Goal: Task Accomplishment & Management: Use online tool/utility

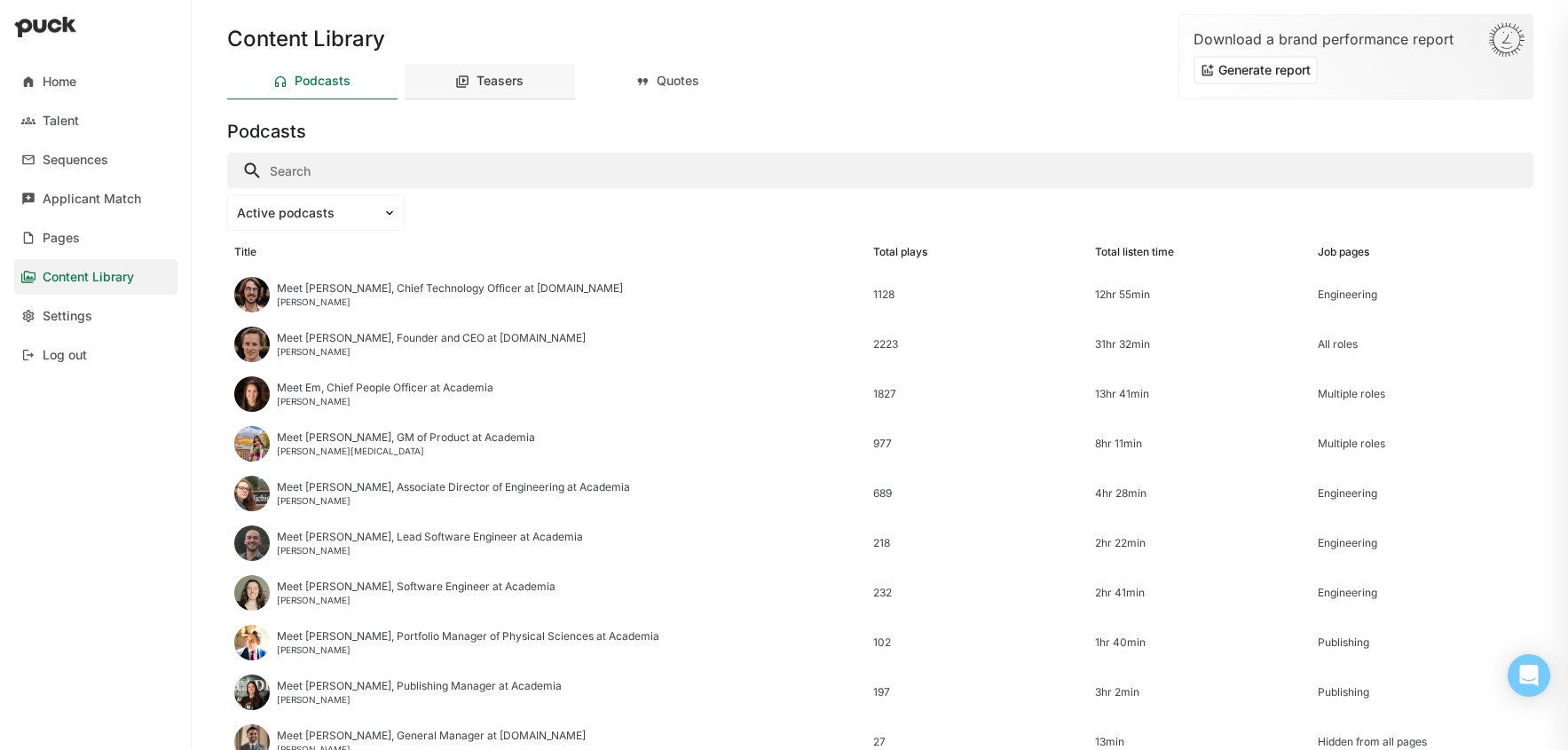
click at [477, 87] on div "Teasers" at bounding box center [500, 81] width 47 height 15
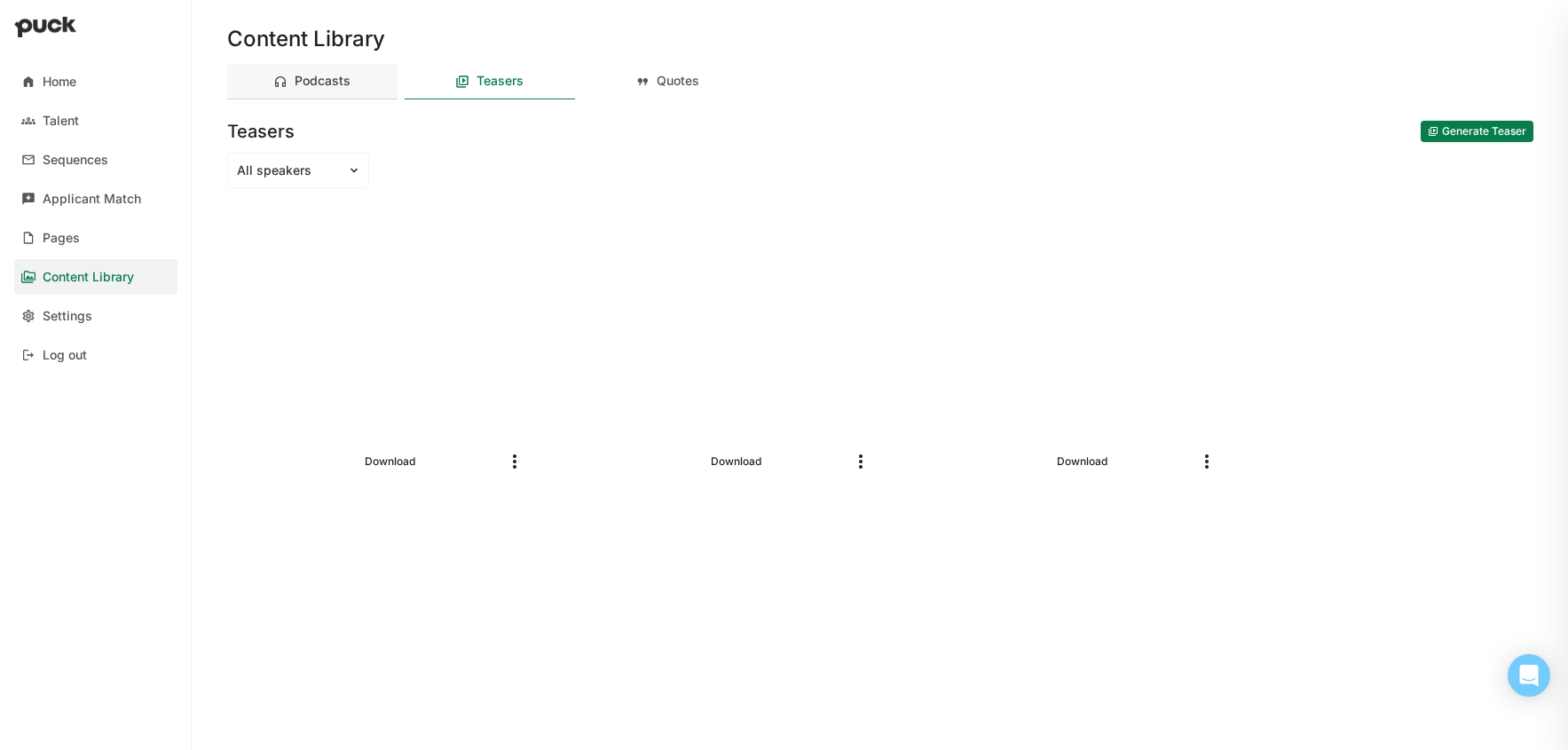
click at [326, 84] on div "Podcasts" at bounding box center [322, 81] width 56 height 15
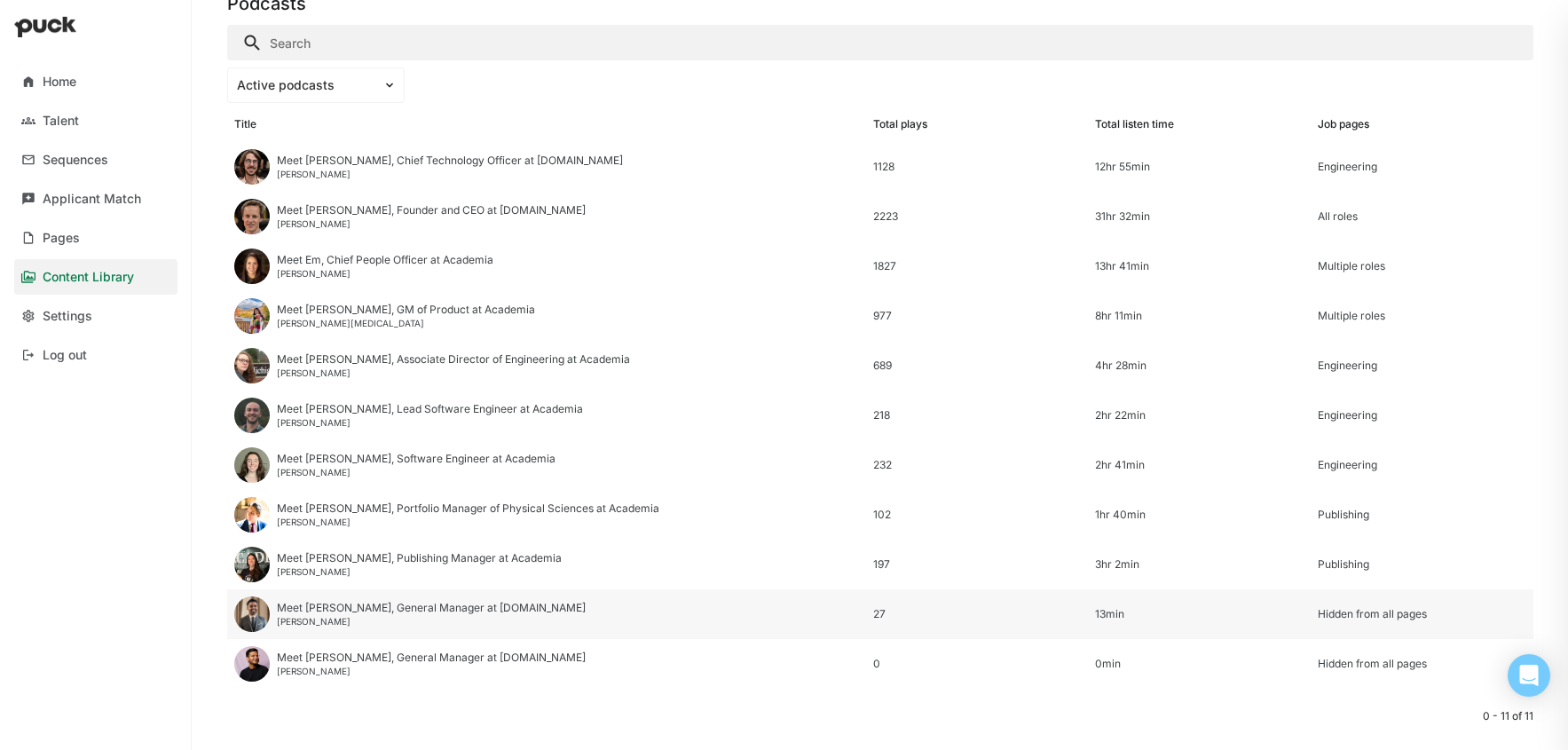
scroll to position [125, 0]
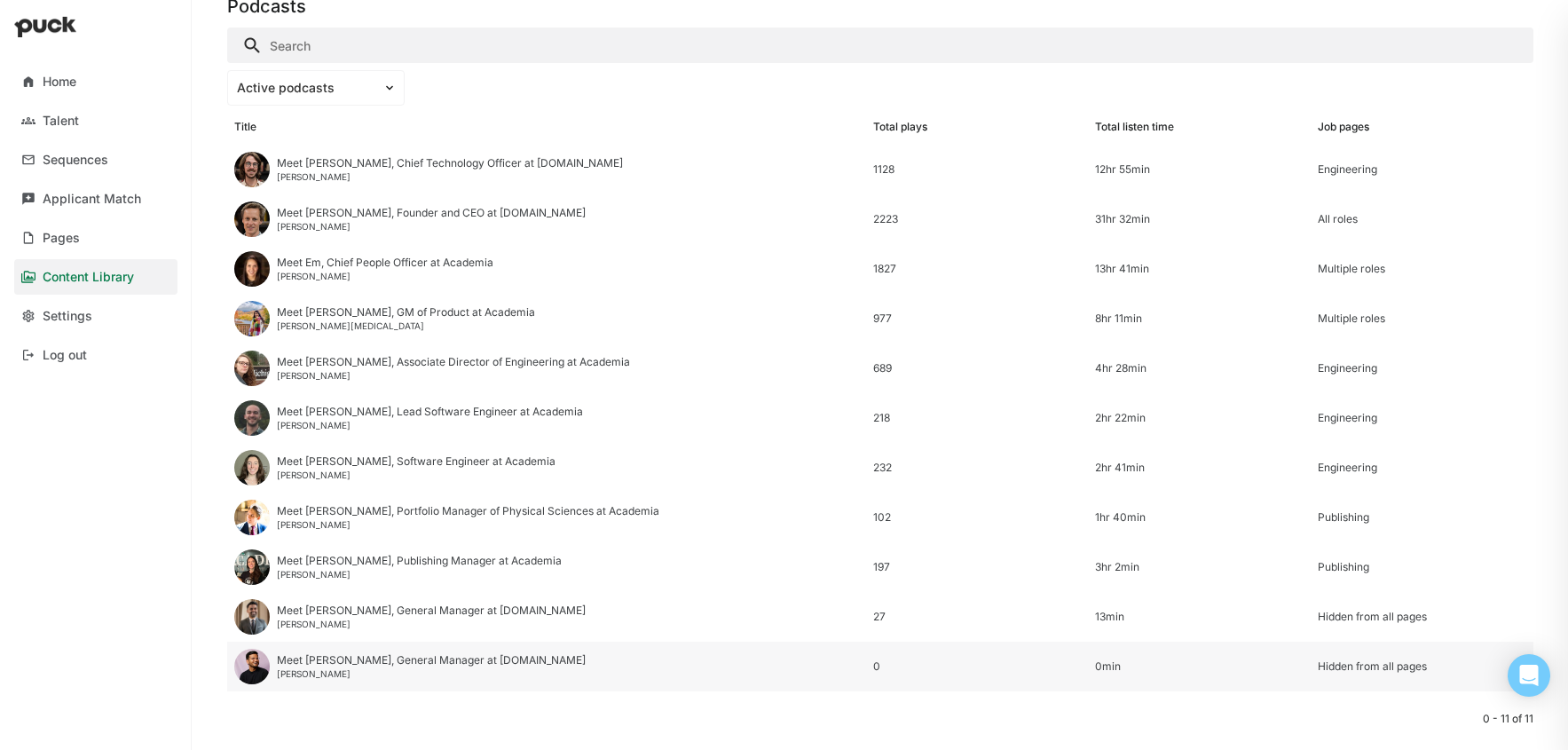
click at [331, 679] on div "Meet Vaibhav, General Manager at Academia.edu Vaibhav Chauhan" at bounding box center [546, 666] width 638 height 50
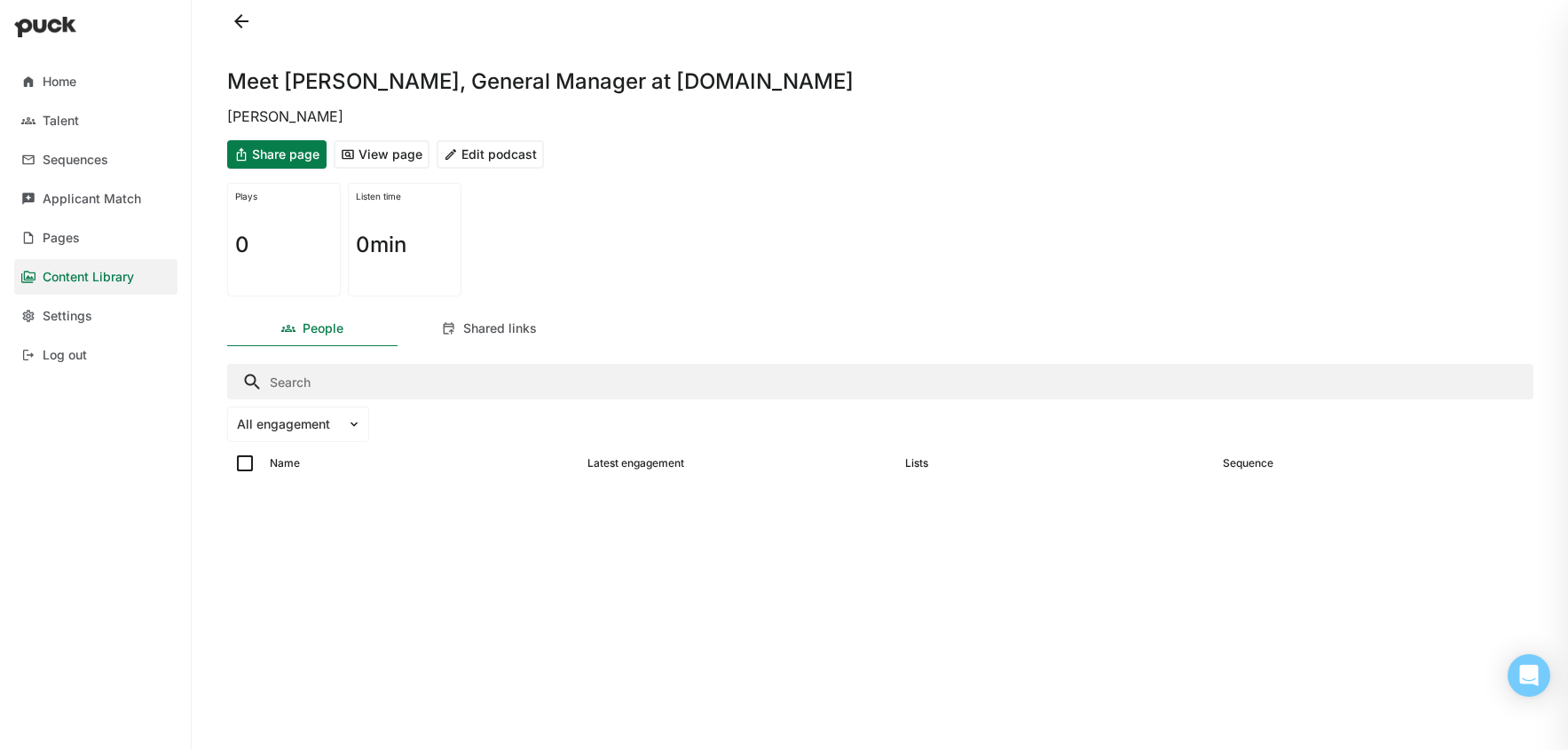
click at [236, 24] on button at bounding box center [241, 21] width 28 height 28
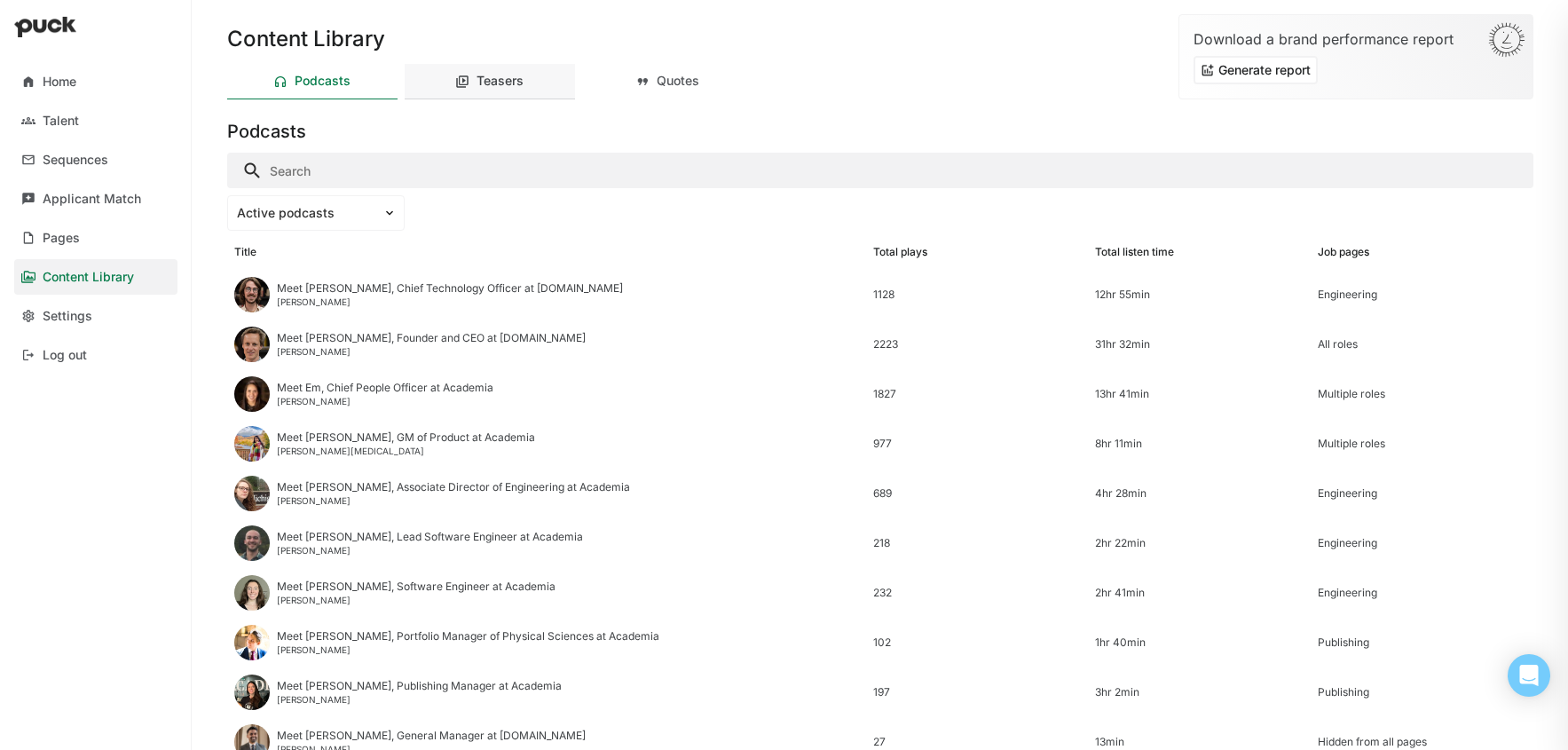
click at [474, 84] on div "Teasers" at bounding box center [489, 82] width 170 height 36
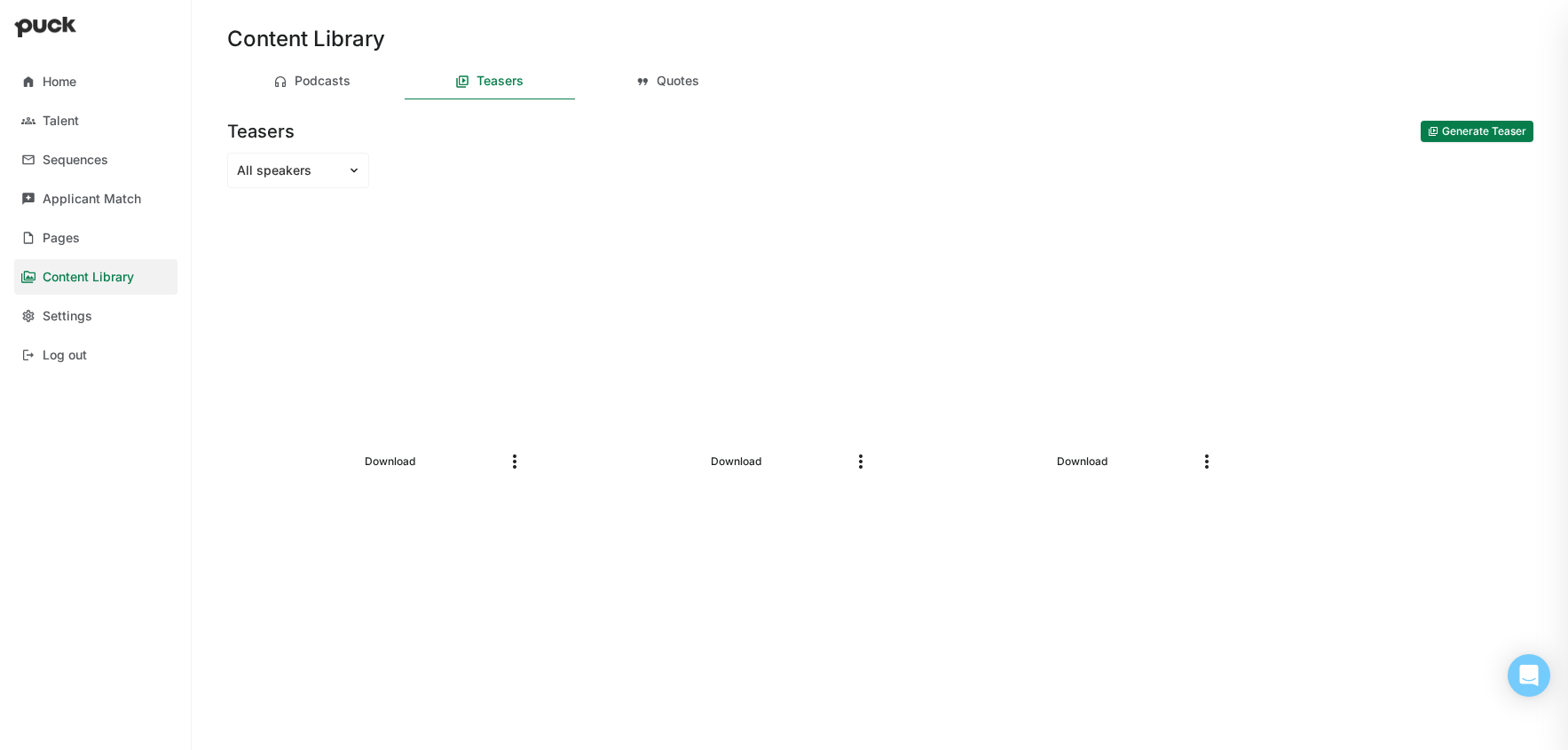
click at [1431, 137] on button "Generate Teaser" at bounding box center [1476, 131] width 113 height 21
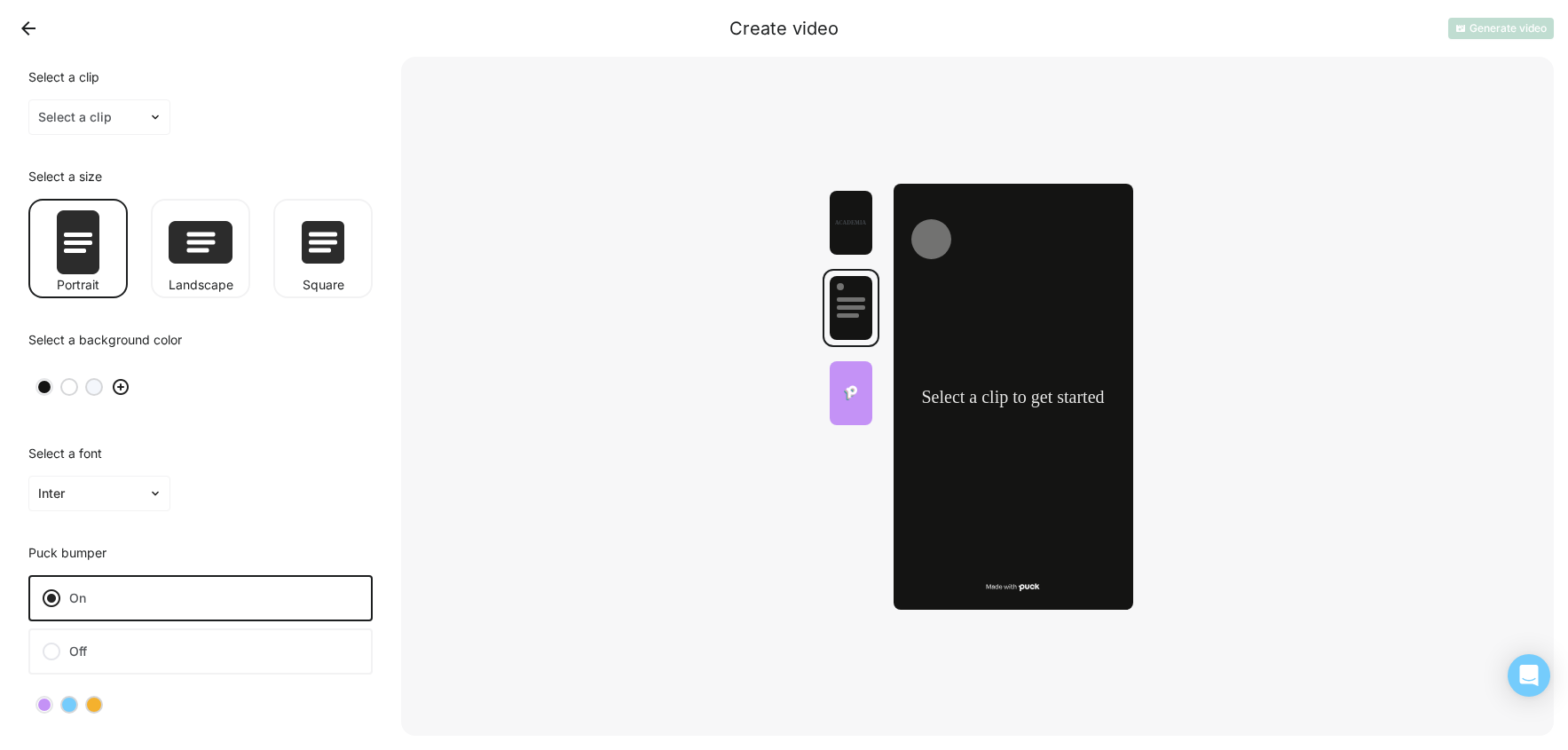
click at [42, 19] on div at bounding box center [371, 28] width 715 height 28
click at [33, 26] on button "Back" at bounding box center [28, 28] width 28 height 28
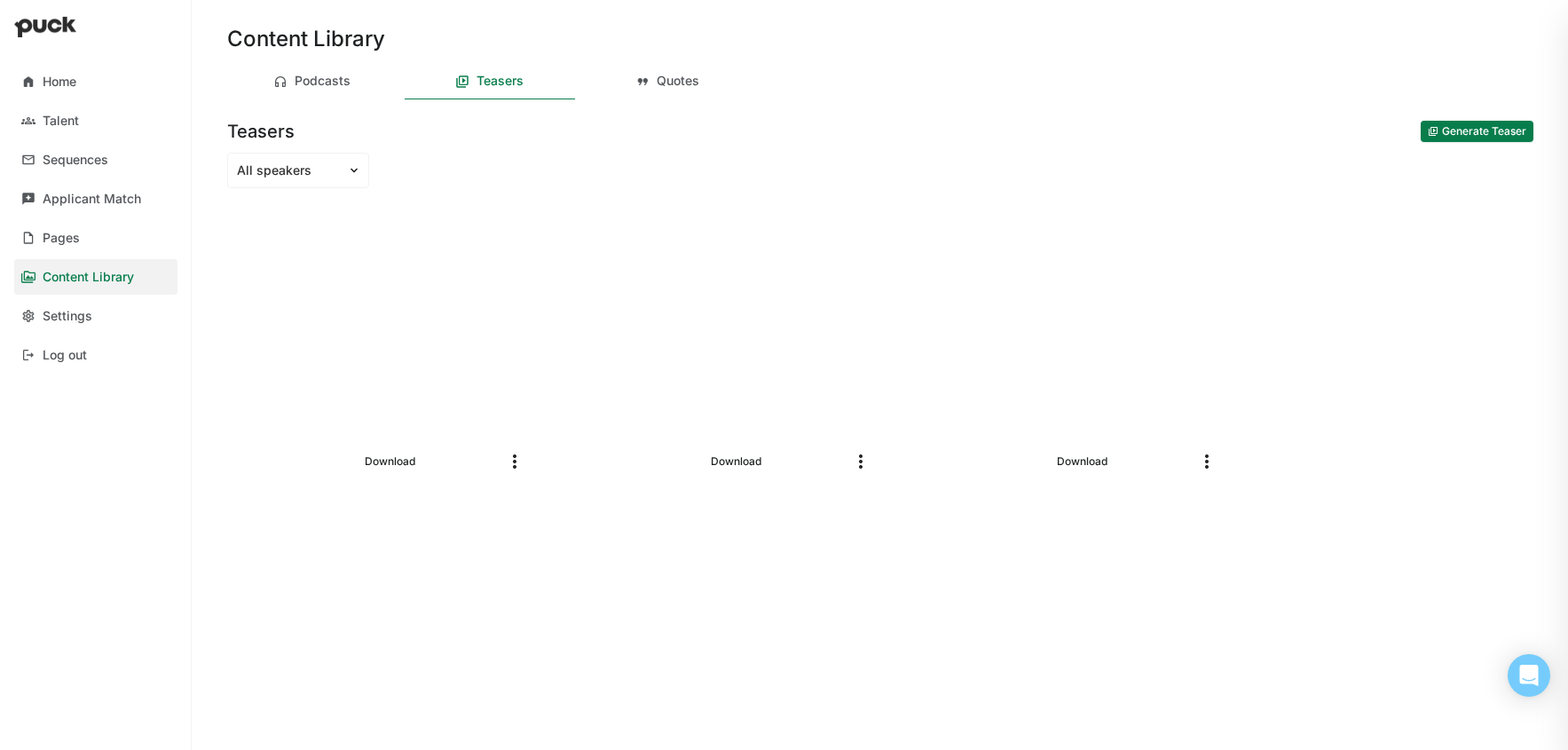
click at [1450, 131] on button "Generate Teaser" at bounding box center [1476, 131] width 113 height 21
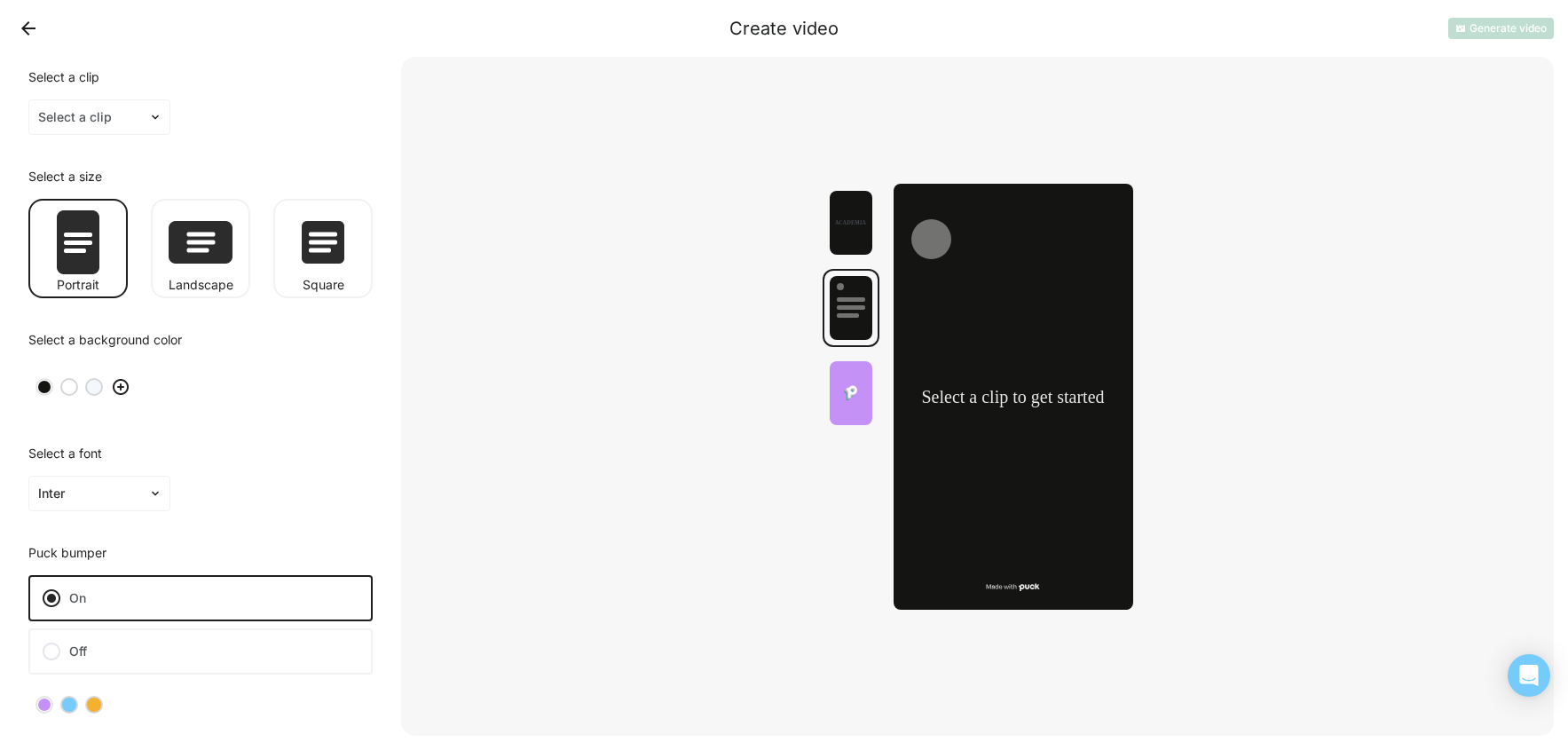
click at [207, 287] on div "Landscape" at bounding box center [200, 285] width 99 height 13
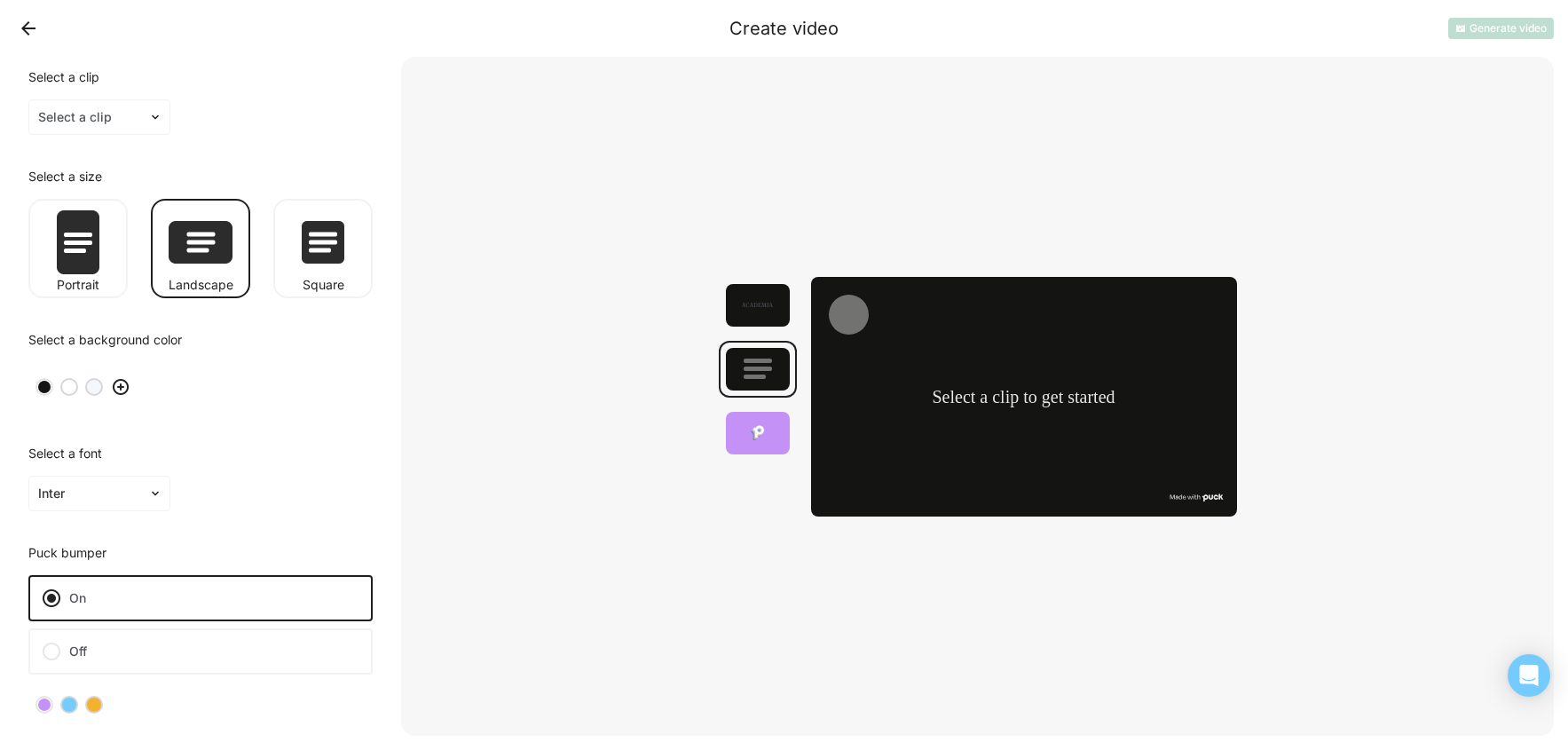
click at [72, 279] on div "Portrait" at bounding box center [78, 285] width 99 height 13
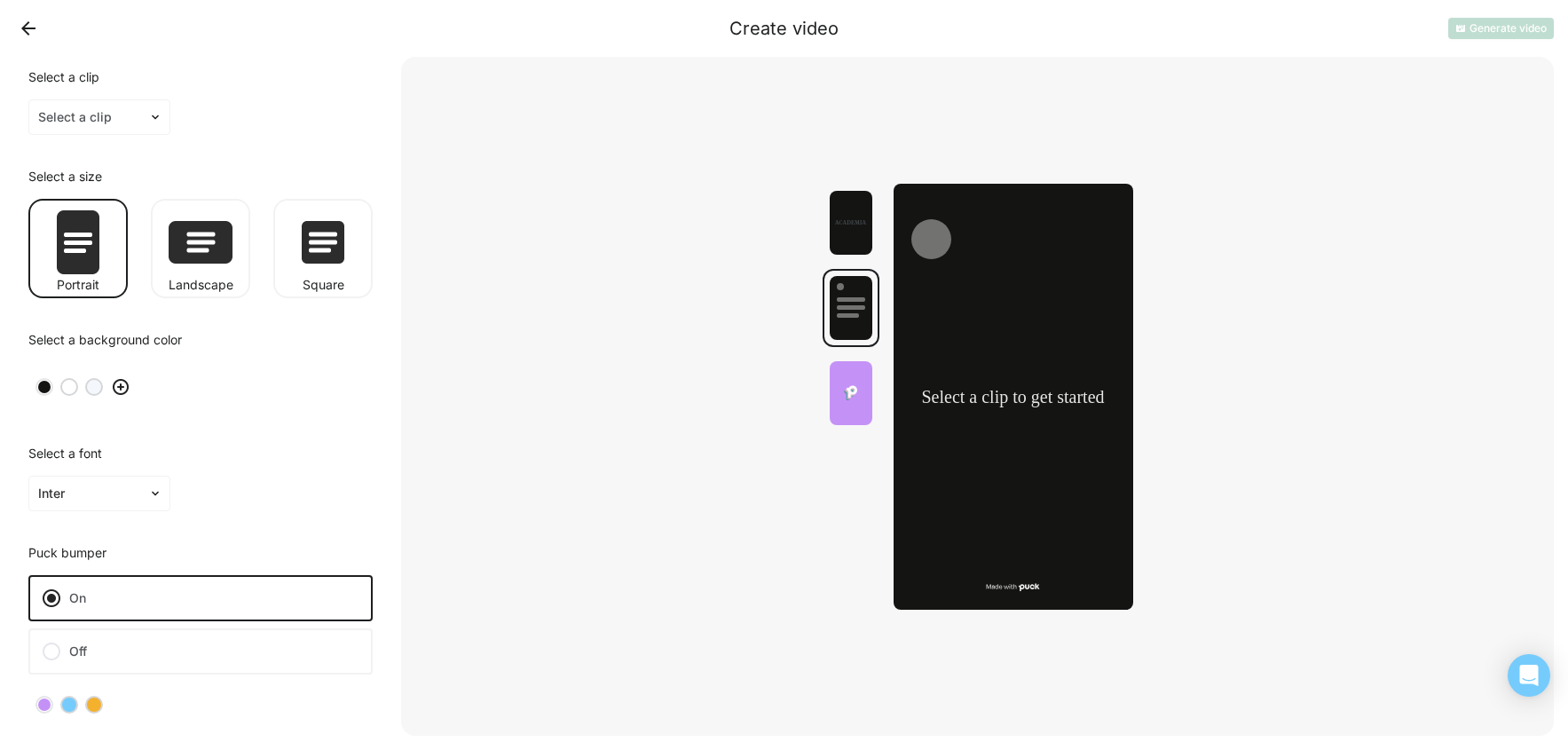
click at [121, 390] on img at bounding box center [120, 387] width 21 height 21
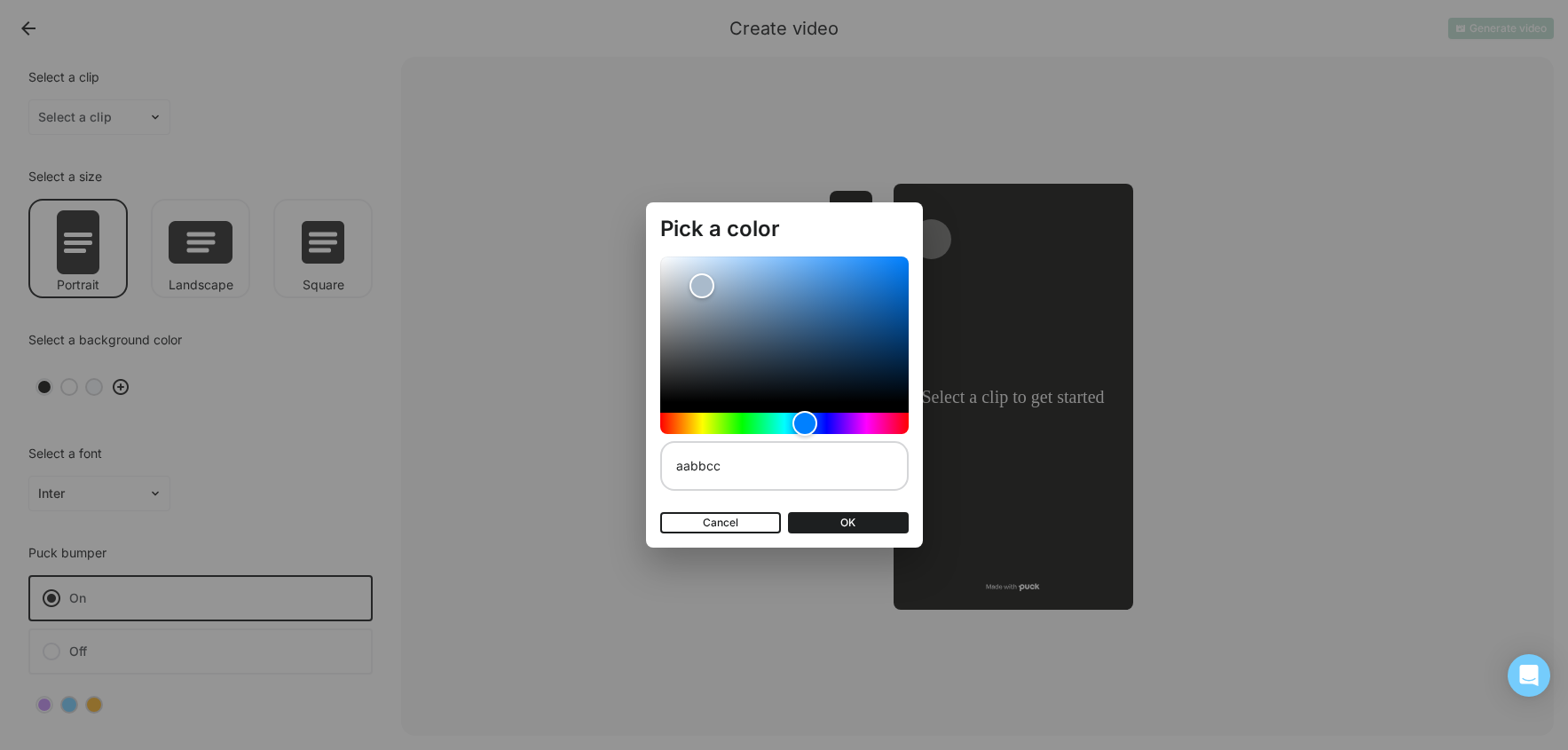
click at [702, 528] on button "Cancel" at bounding box center [720, 522] width 120 height 21
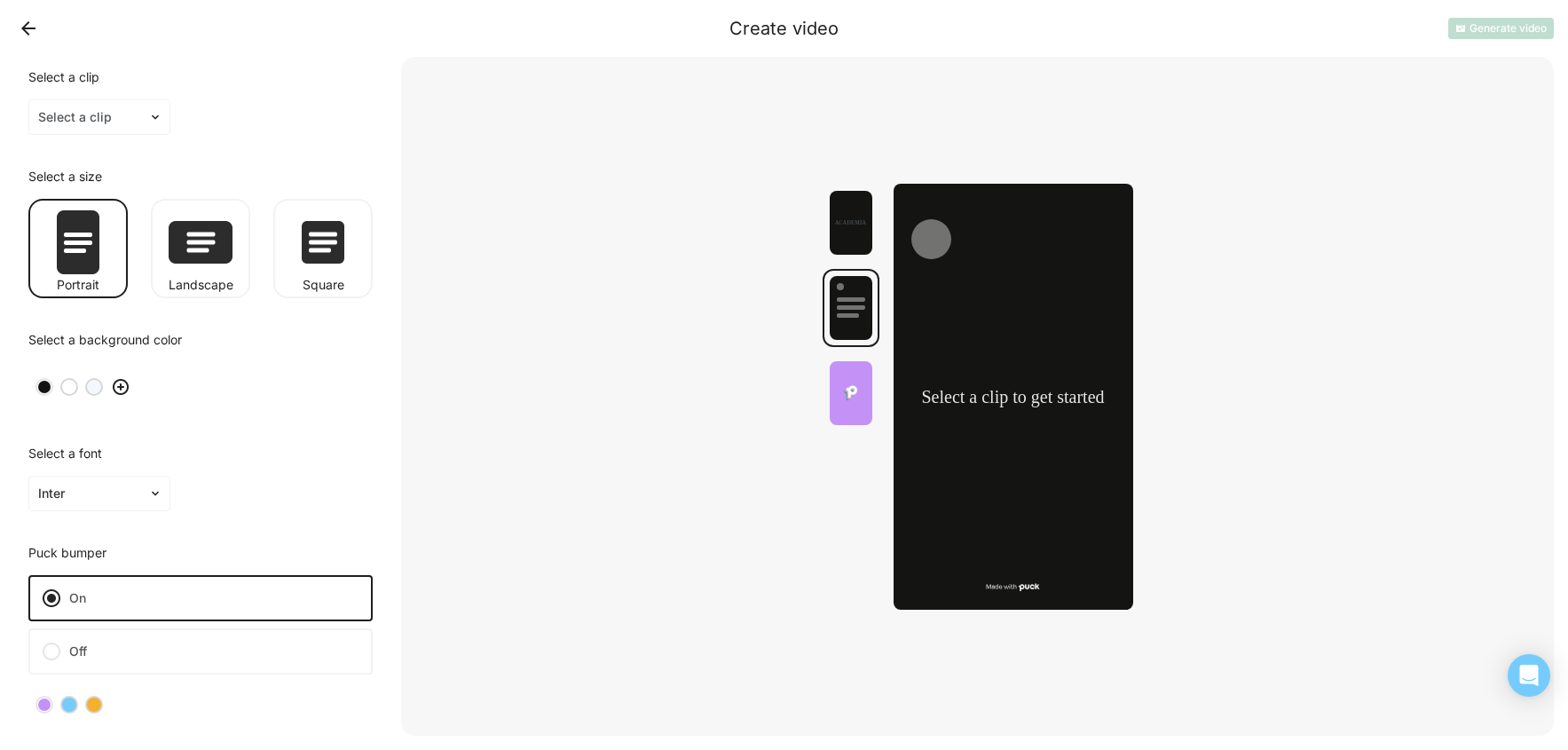
click at [120, 391] on img at bounding box center [120, 387] width 21 height 21
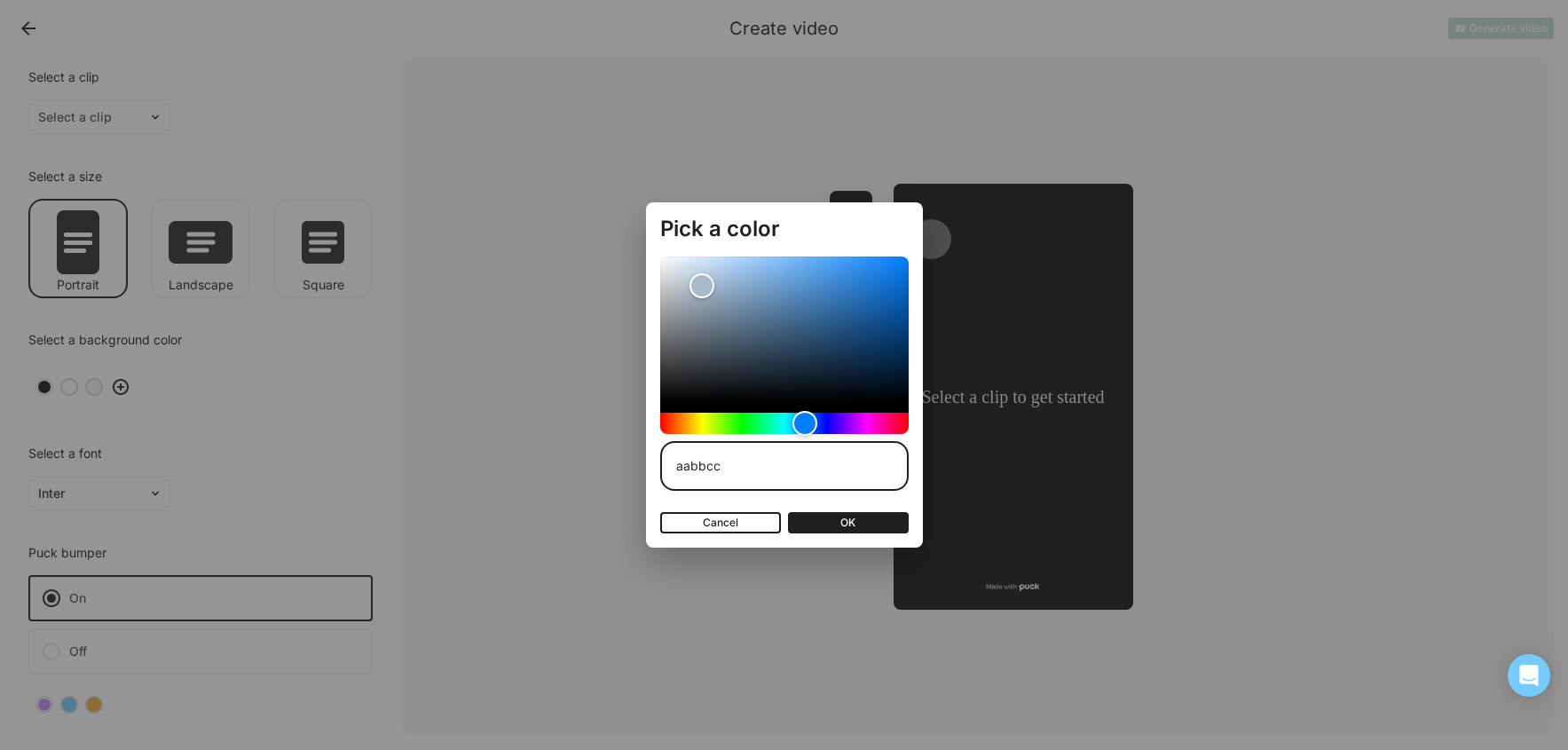
drag, startPoint x: 705, startPoint y: 472, endPoint x: 626, endPoint y: 465, distance: 79.3
click at [626, 465] on div "Pick a color aabbcc Cancel OK" at bounding box center [784, 375] width 1568 height 750
type input "0C3B8D"
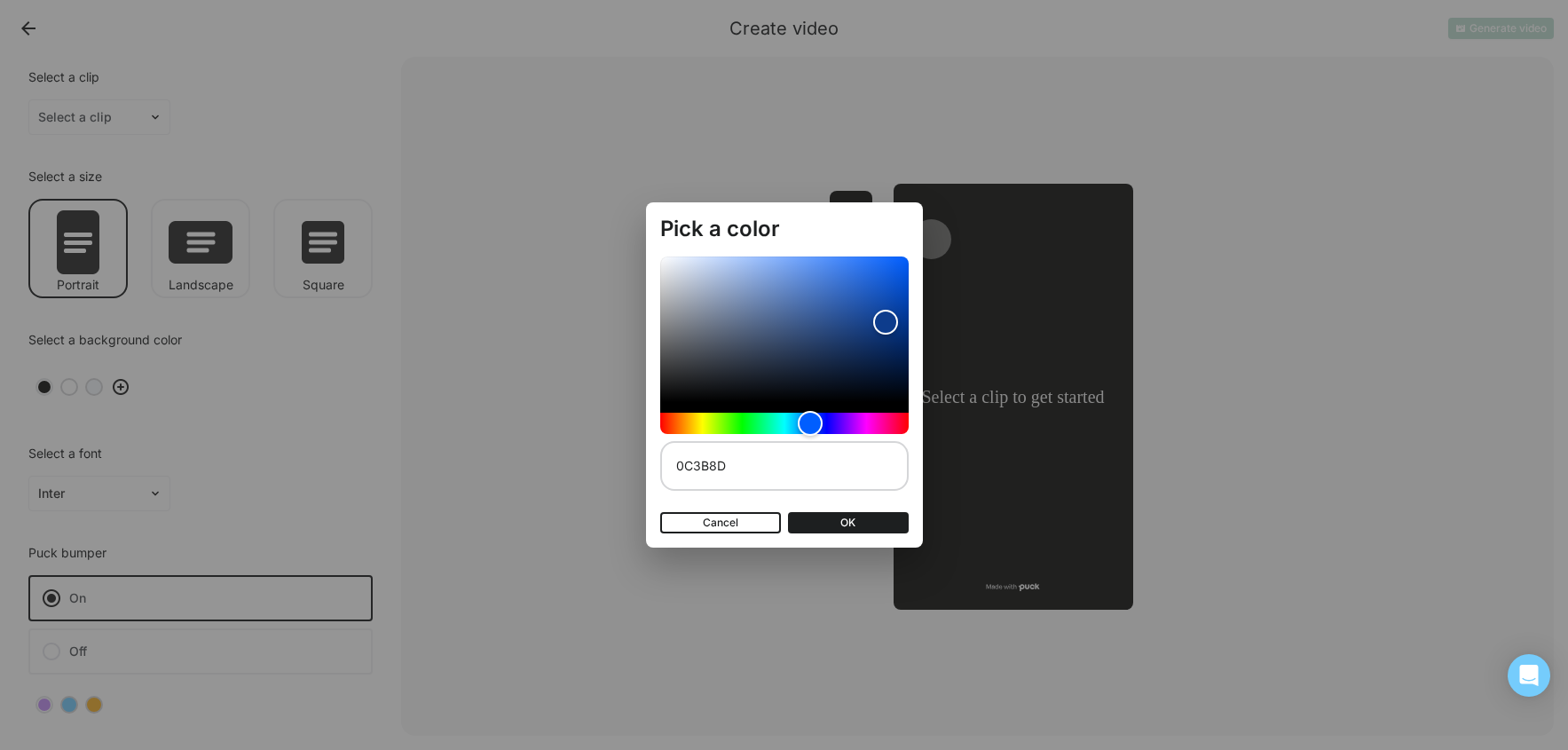
click at [820, 525] on button "OK" at bounding box center [848, 522] width 120 height 21
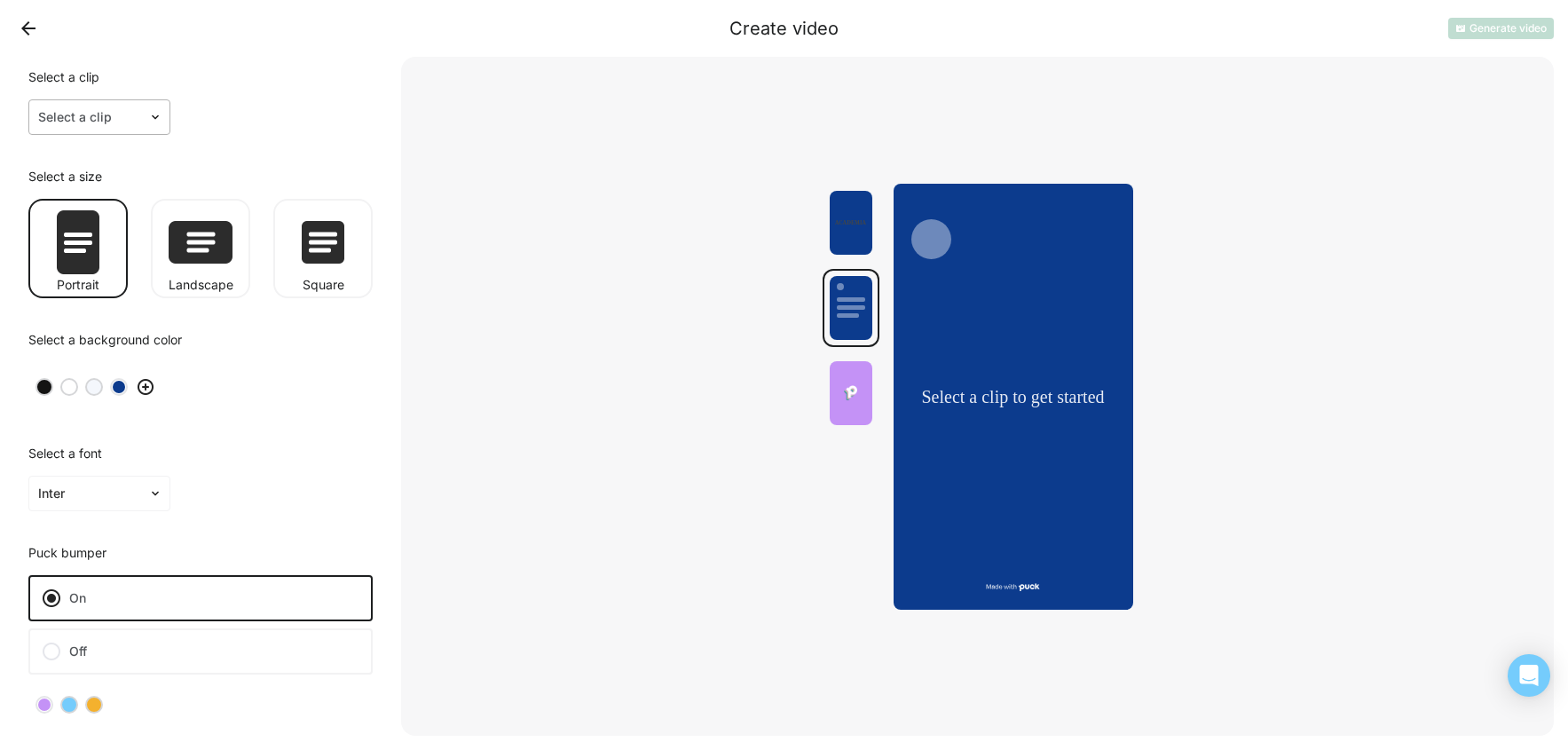
click at [150, 124] on div at bounding box center [158, 117] width 21 height 34
click at [288, 91] on div "Select a clip" at bounding box center [200, 81] width 344 height 21
click at [33, 21] on button "Back" at bounding box center [28, 28] width 28 height 28
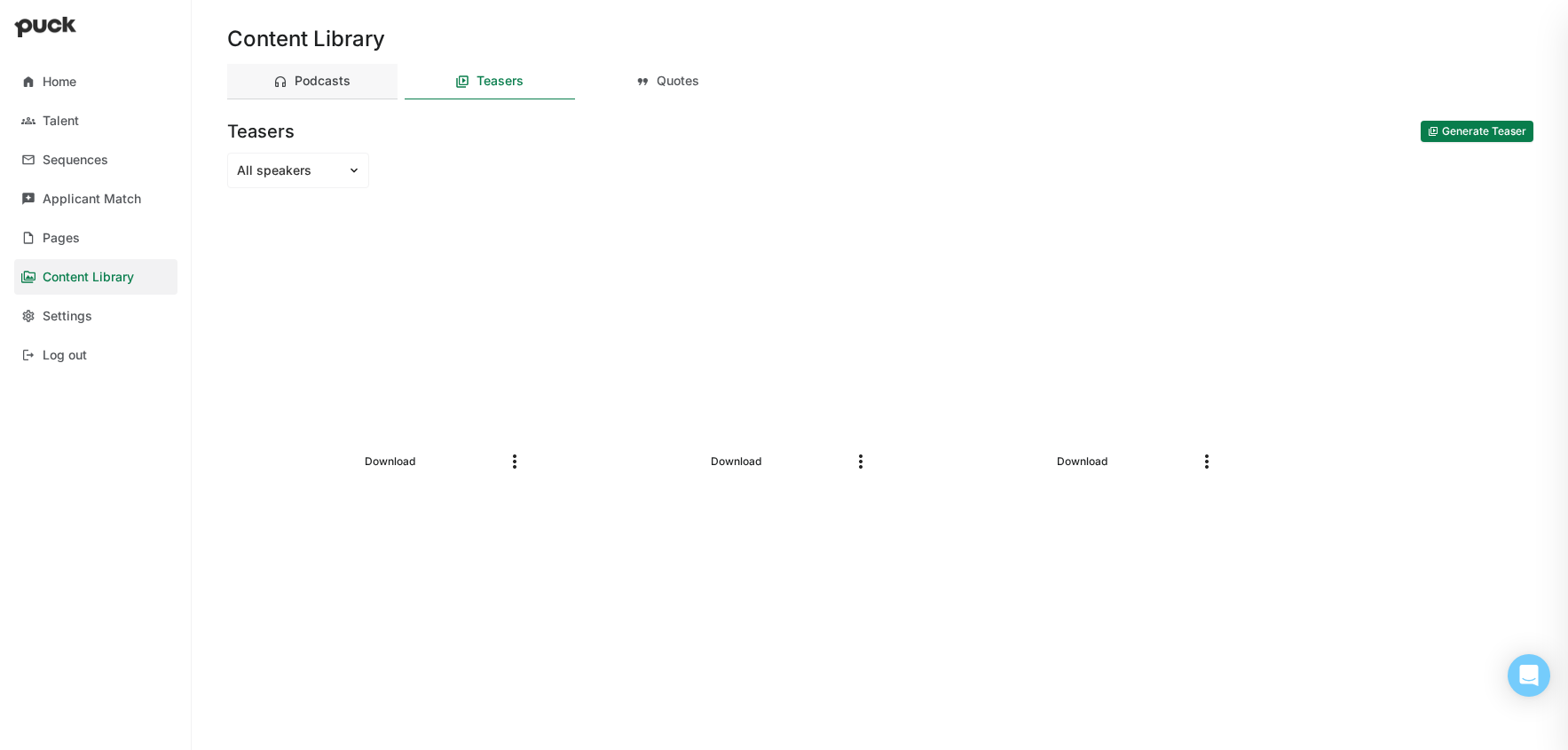
click at [354, 86] on div "Podcasts" at bounding box center [311, 82] width 170 height 36
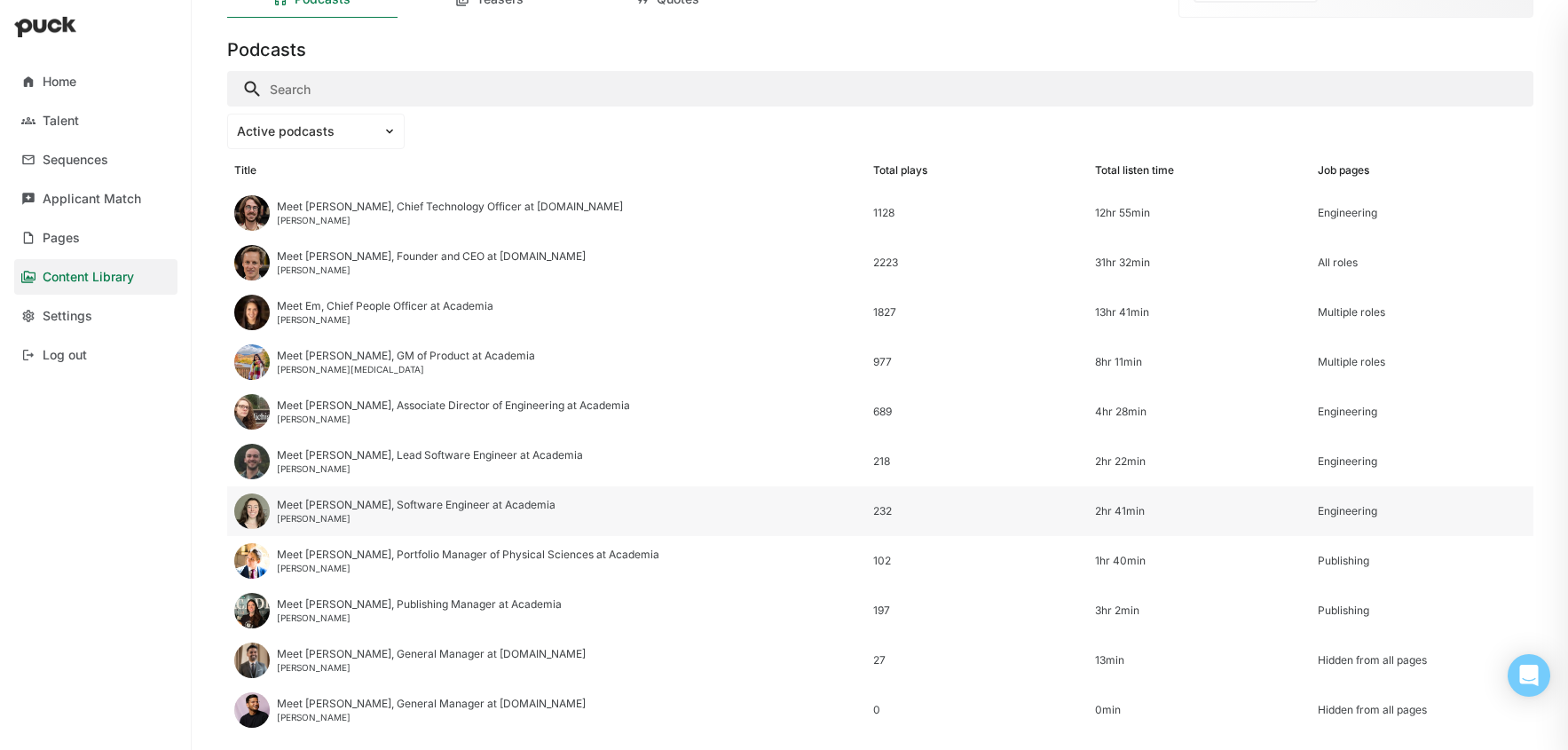
scroll to position [161, 0]
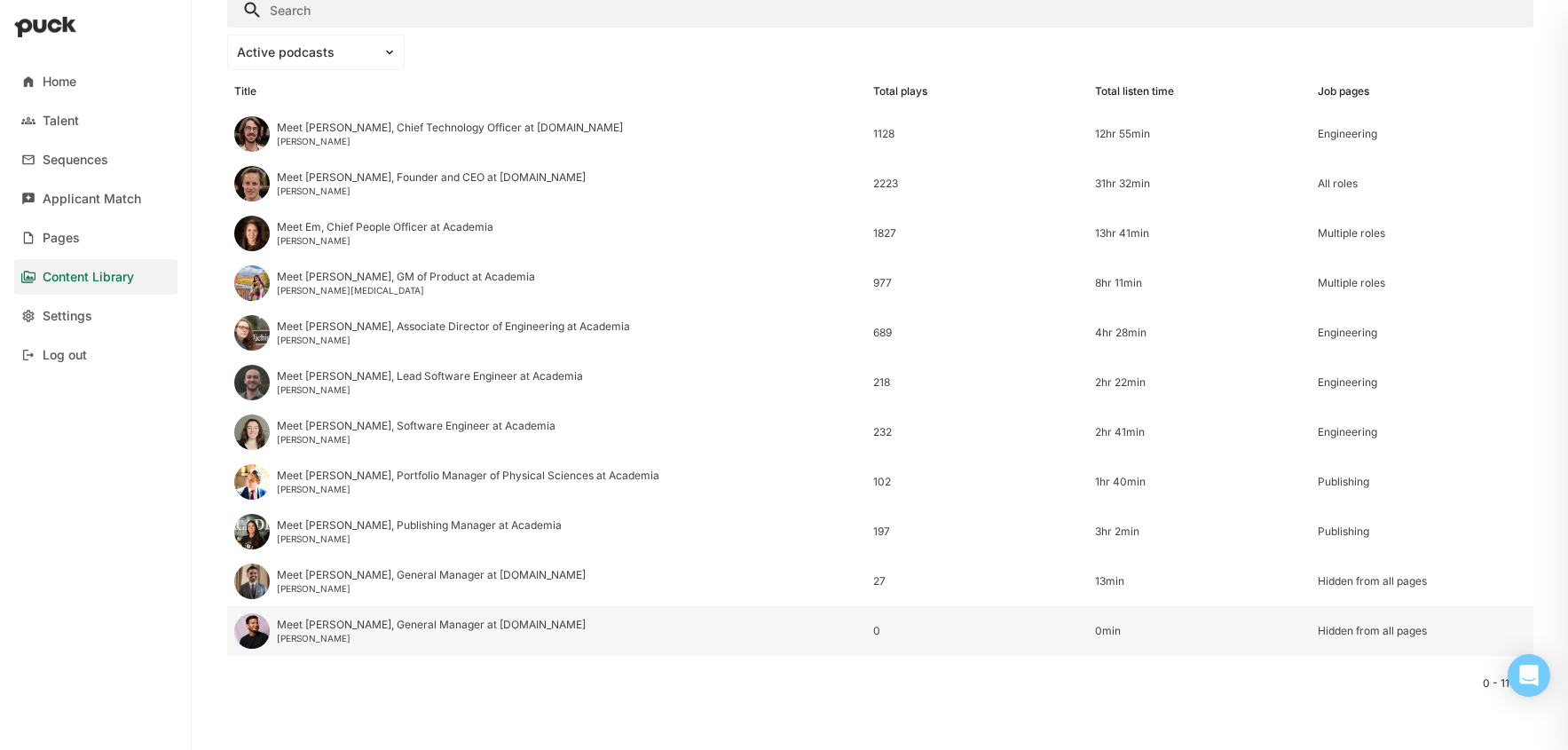
click at [246, 634] on img at bounding box center [252, 631] width 36 height 36
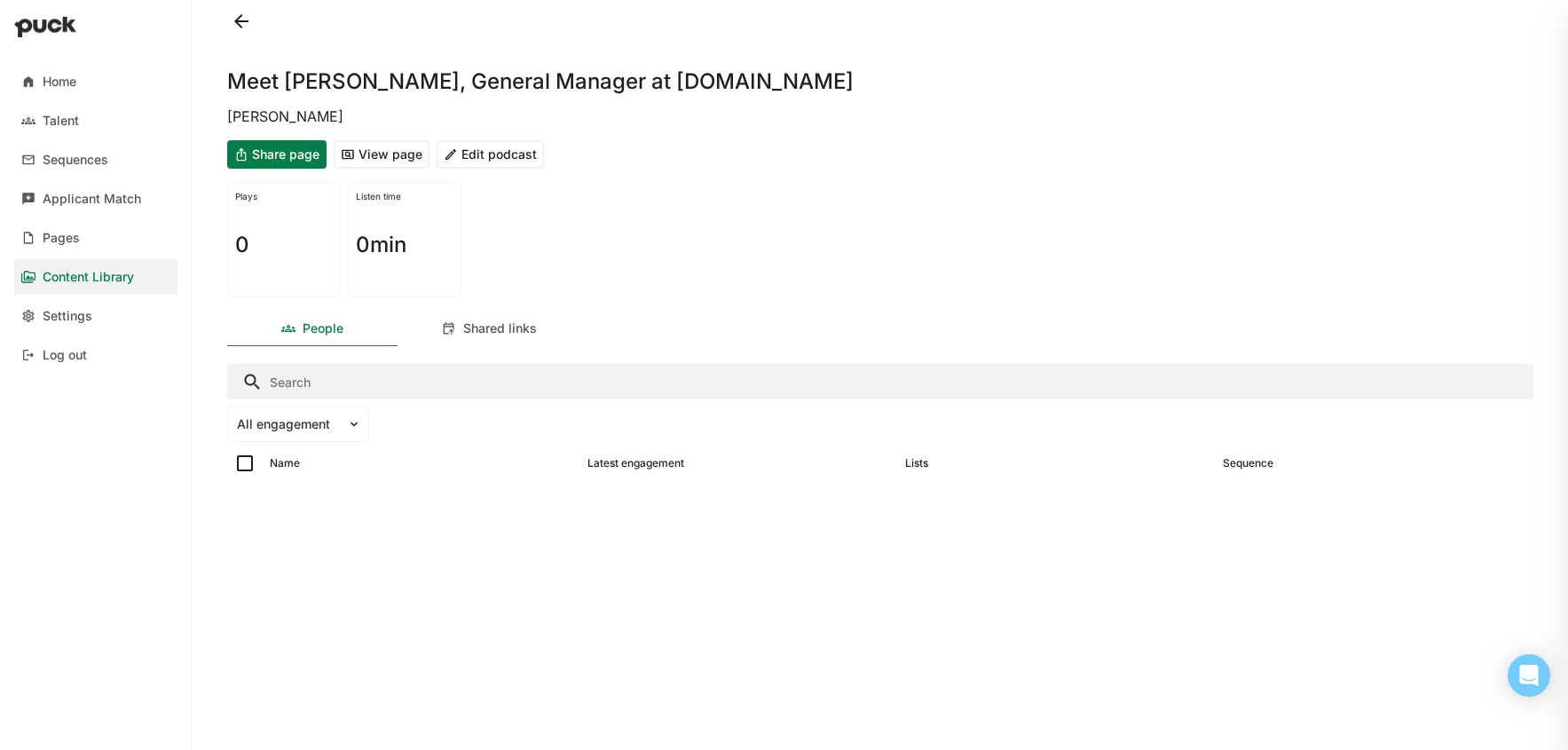
click at [243, 17] on button at bounding box center [241, 21] width 28 height 28
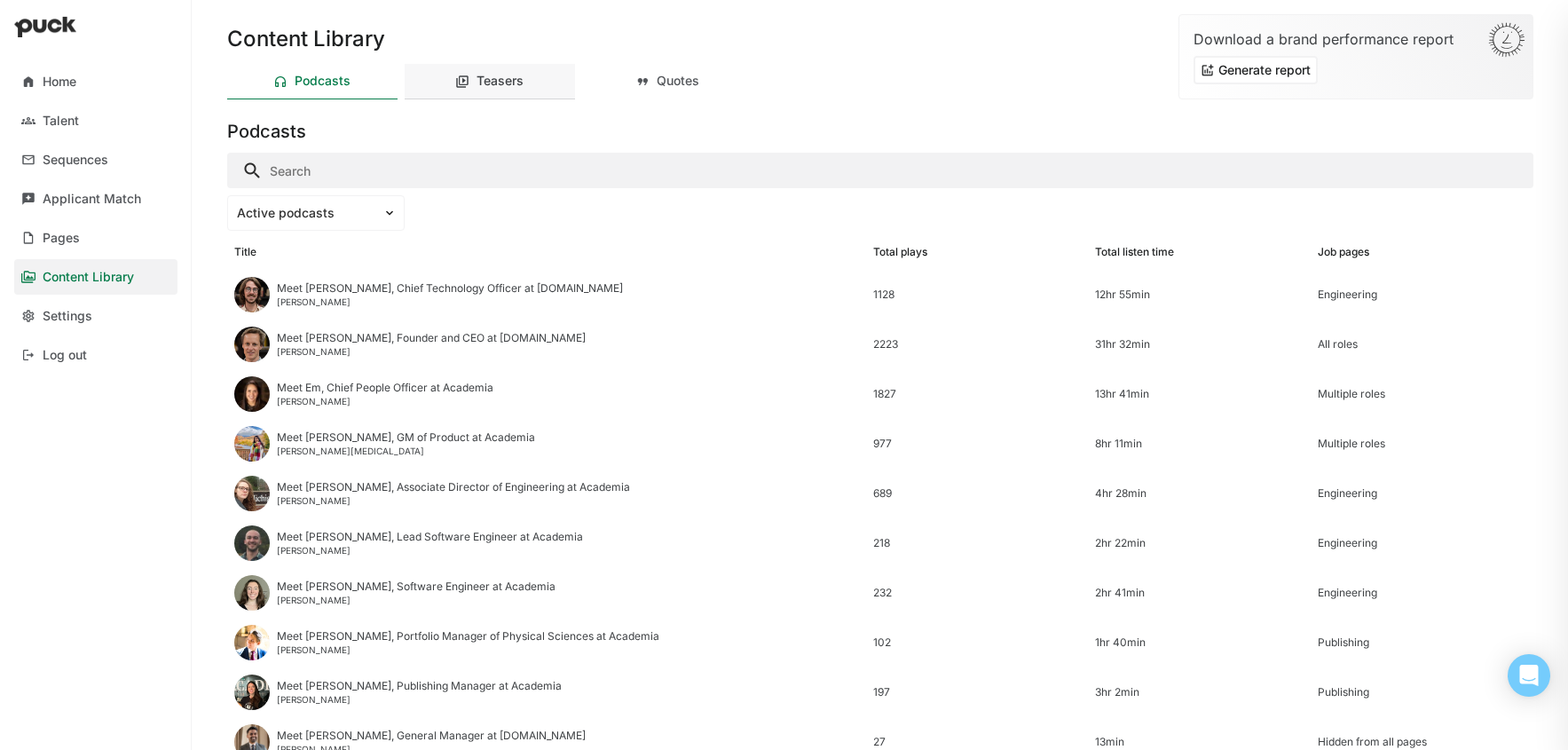
click at [483, 79] on div "Teasers" at bounding box center [500, 81] width 47 height 15
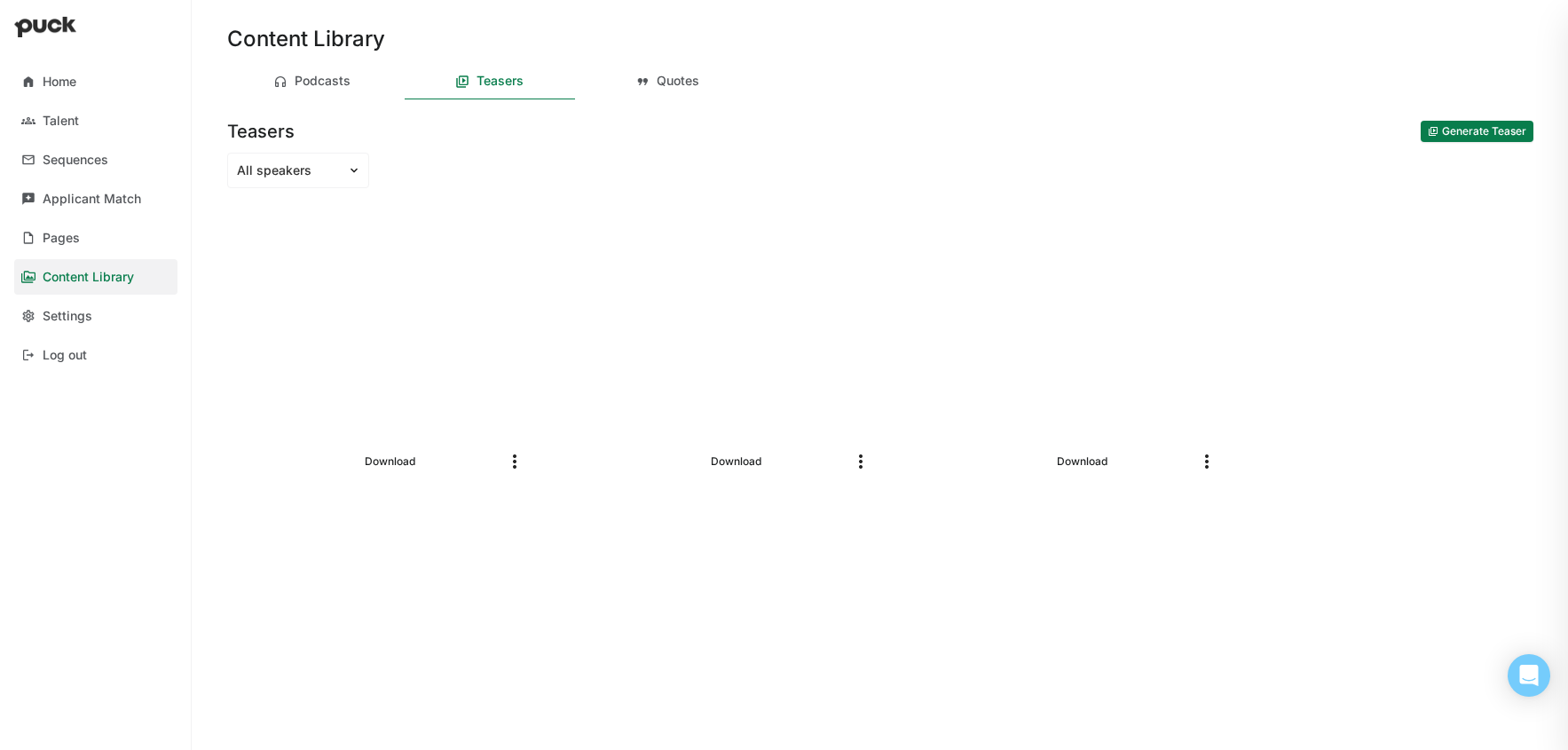
click at [1431, 132] on button "Generate Teaser" at bounding box center [1476, 131] width 113 height 21
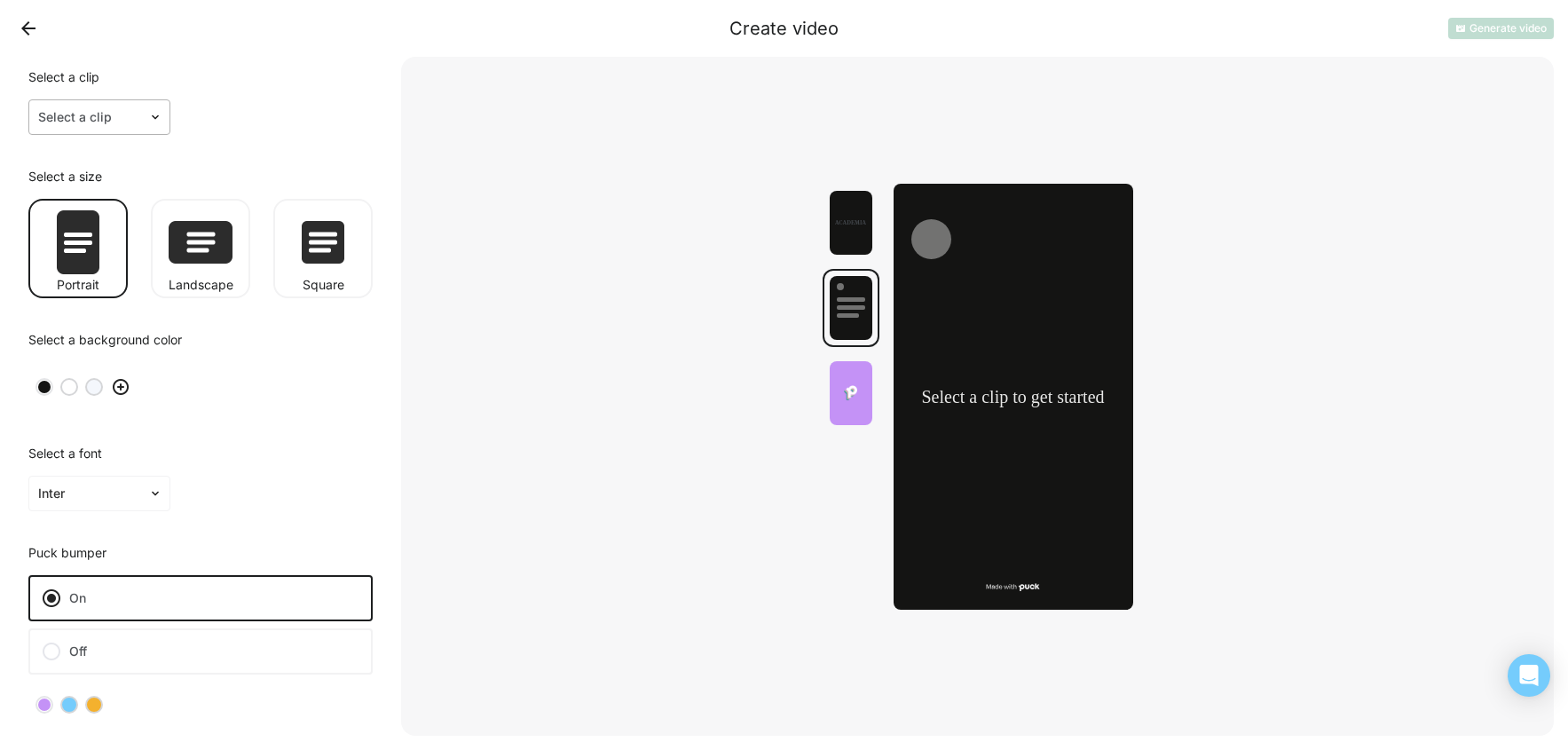
click at [169, 115] on div at bounding box center [158, 117] width 21 height 14
click at [159, 117] on img at bounding box center [154, 117] width 14 height 14
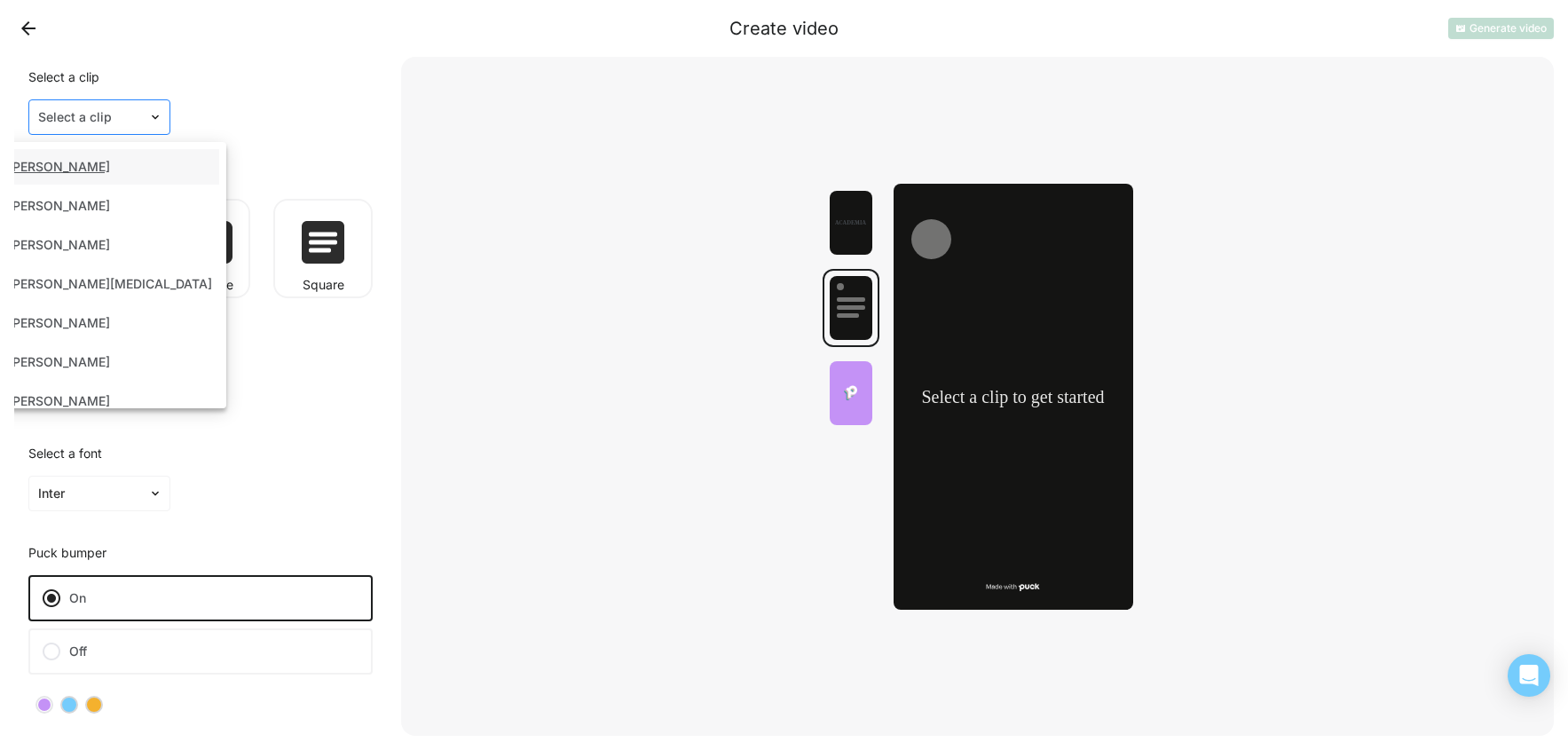
click at [159, 117] on img at bounding box center [154, 117] width 14 height 14
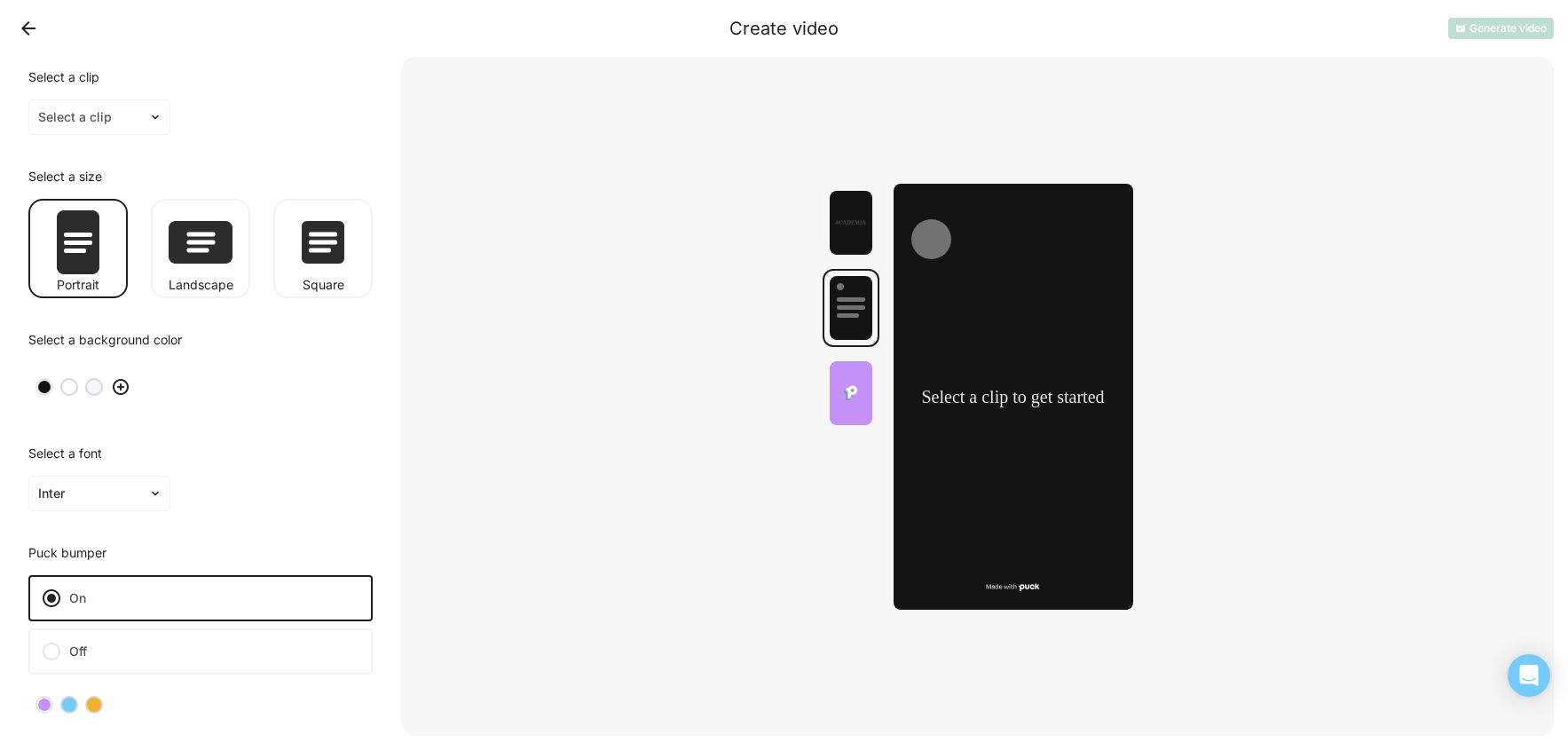
click at [323, 110] on div "Select a clip Select a clip" at bounding box center [200, 103] width 373 height 92
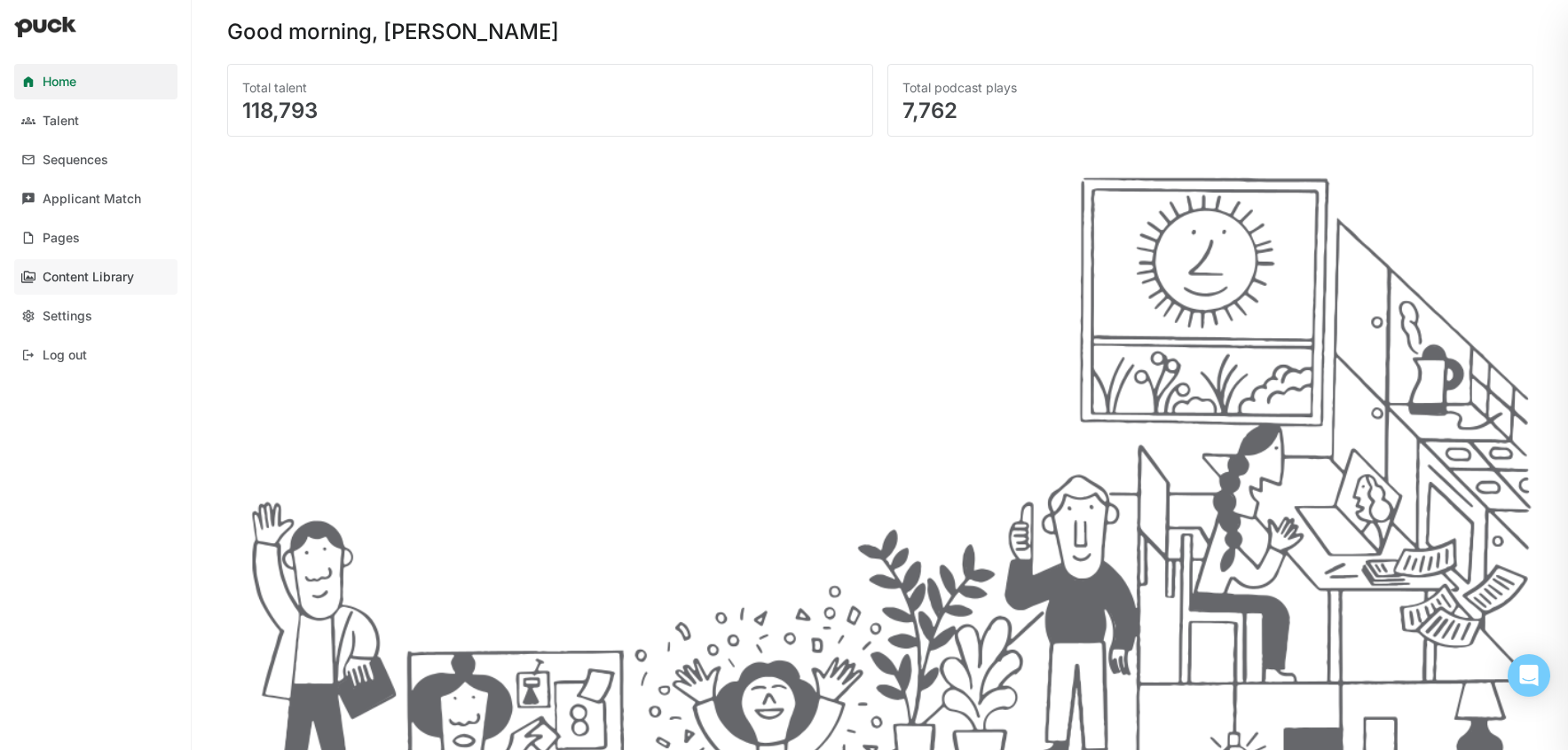
click at [91, 270] on div "Content Library" at bounding box center [87, 278] width 91 height 15
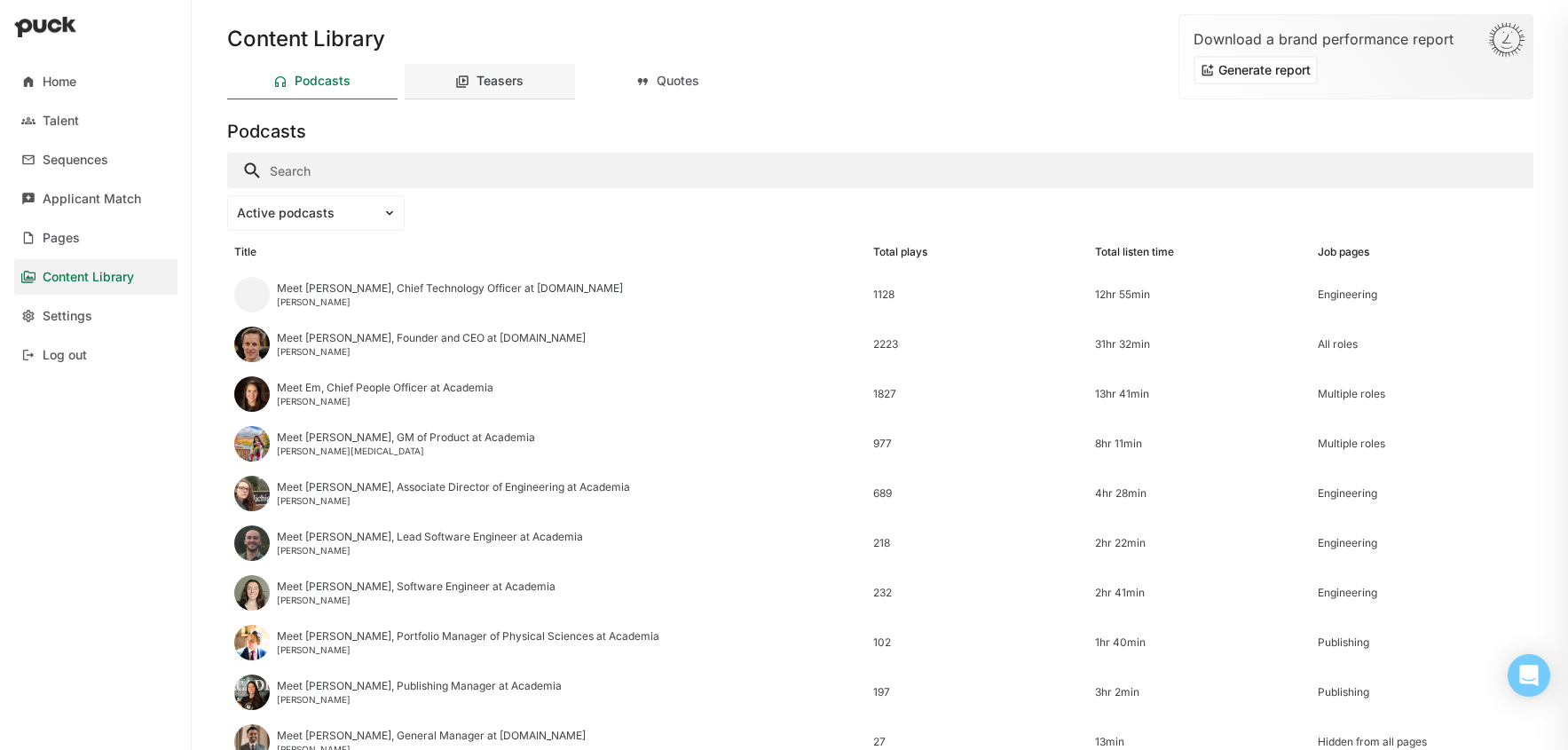
click at [527, 82] on div "Teasers" at bounding box center [489, 82] width 170 height 36
